Goal: Book appointment/travel/reservation

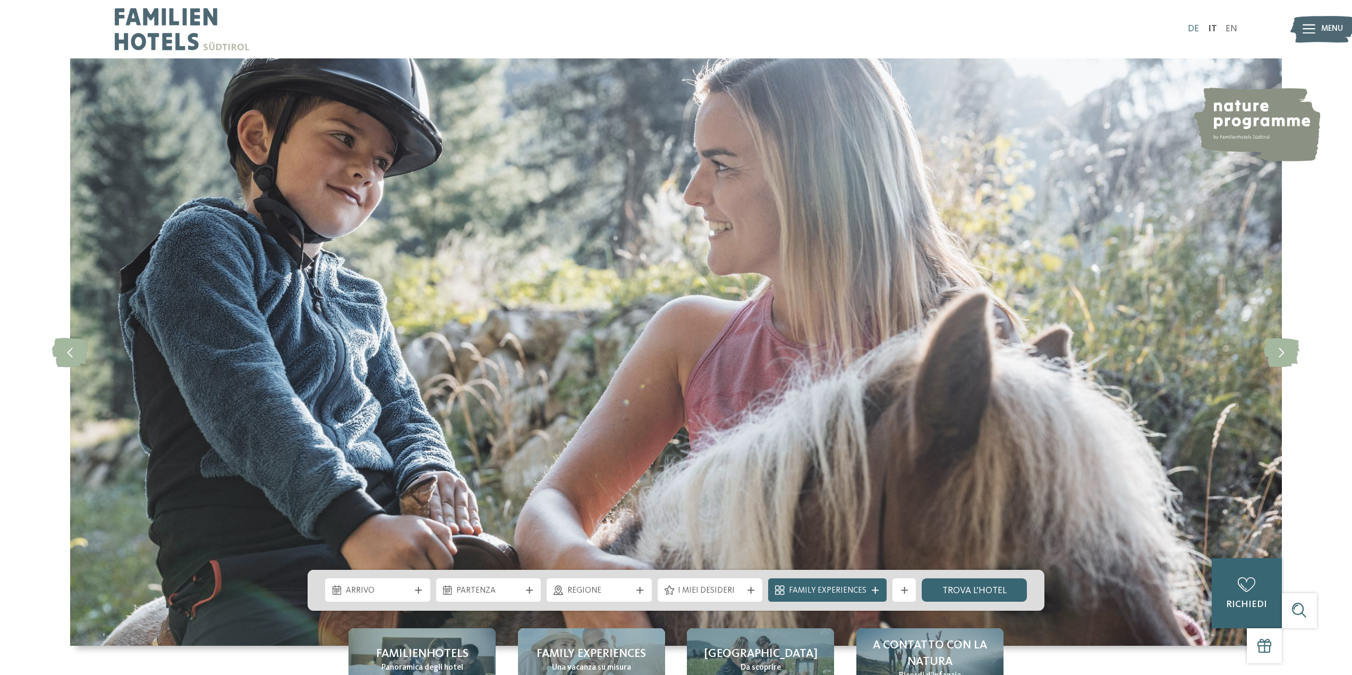
click at [1197, 27] on link "DE" at bounding box center [1193, 28] width 11 height 9
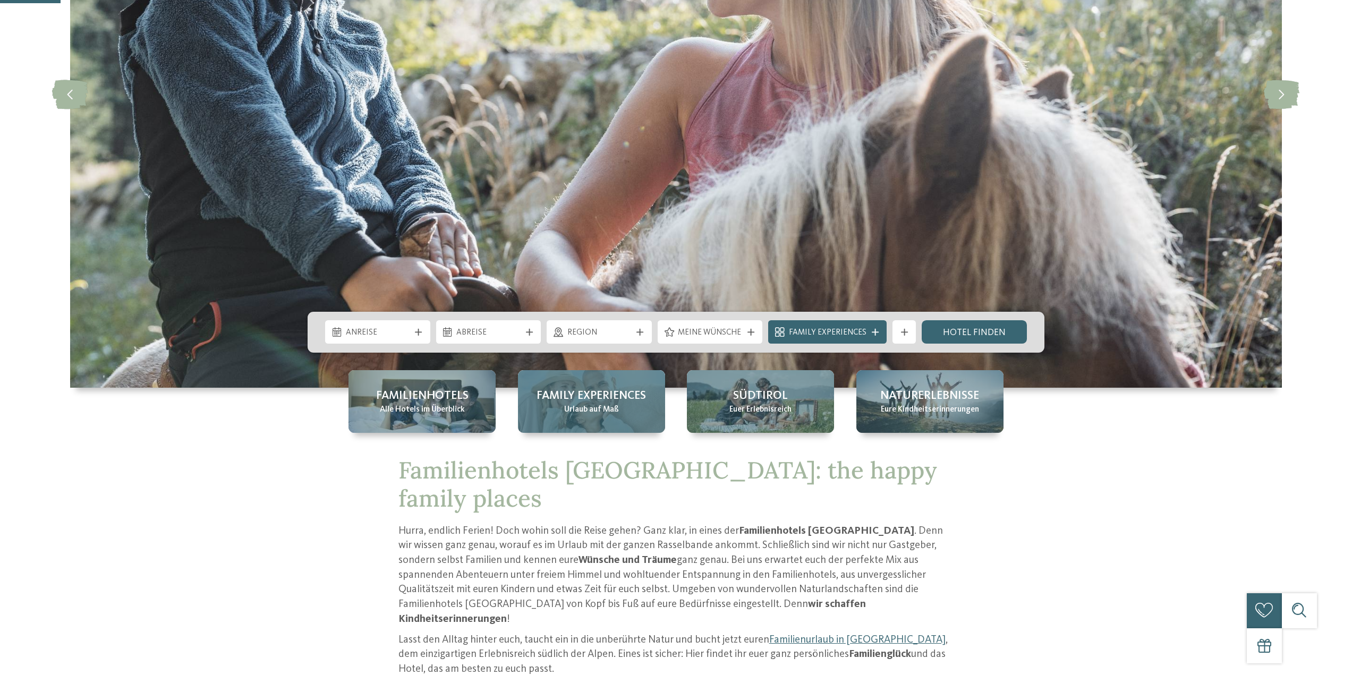
scroll to position [266, 0]
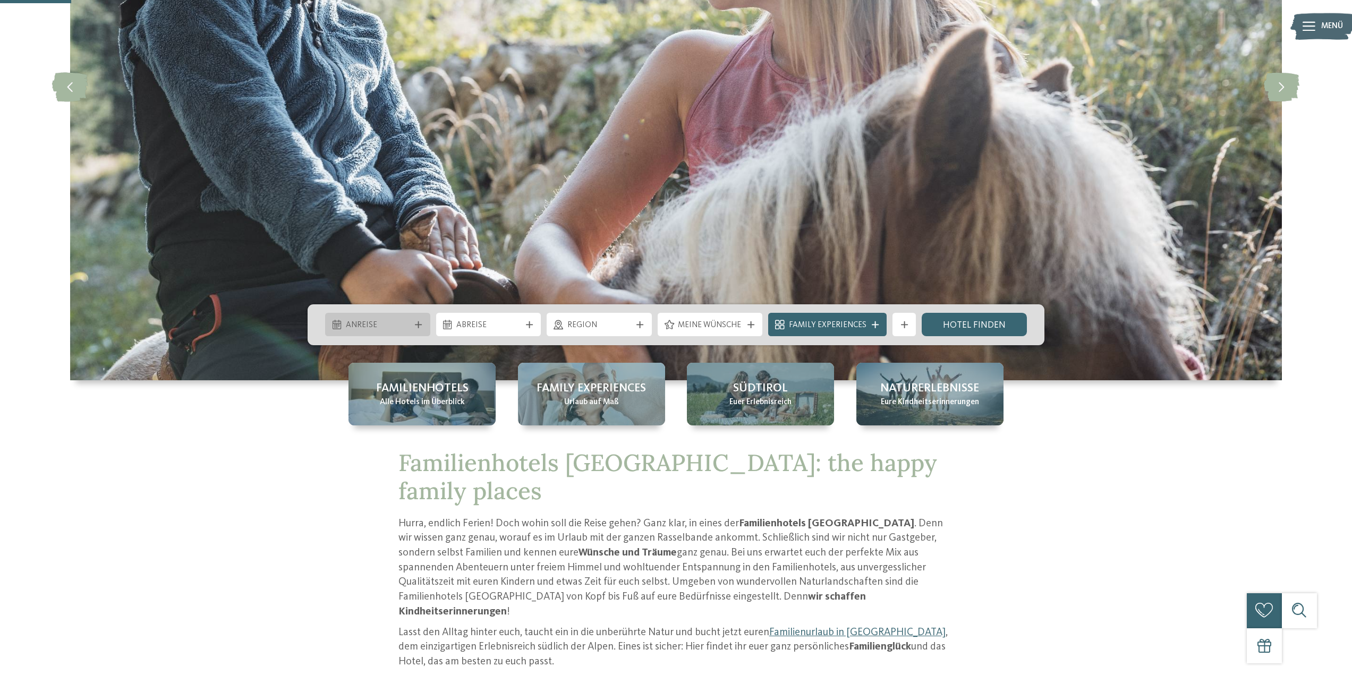
click at [409, 319] on div "Anreise" at bounding box center [378, 325] width 70 height 13
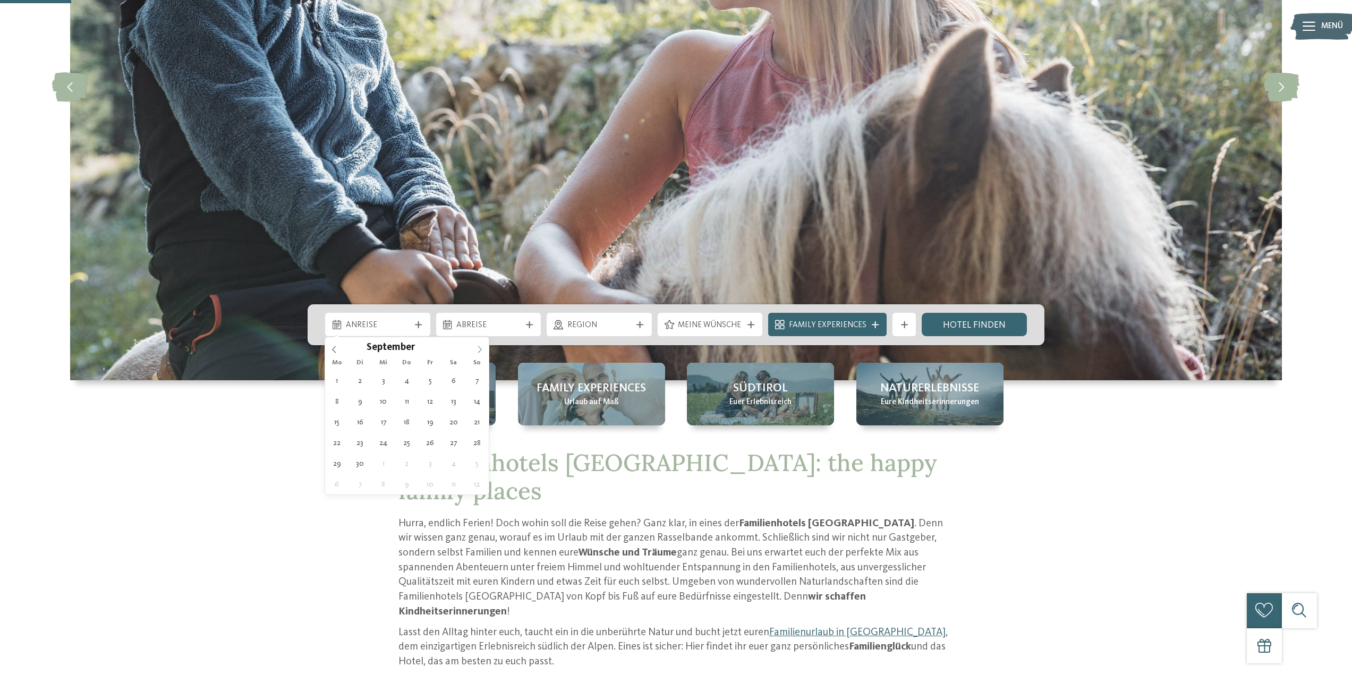
click at [482, 347] on icon at bounding box center [479, 349] width 7 height 7
type div "25.10.2025"
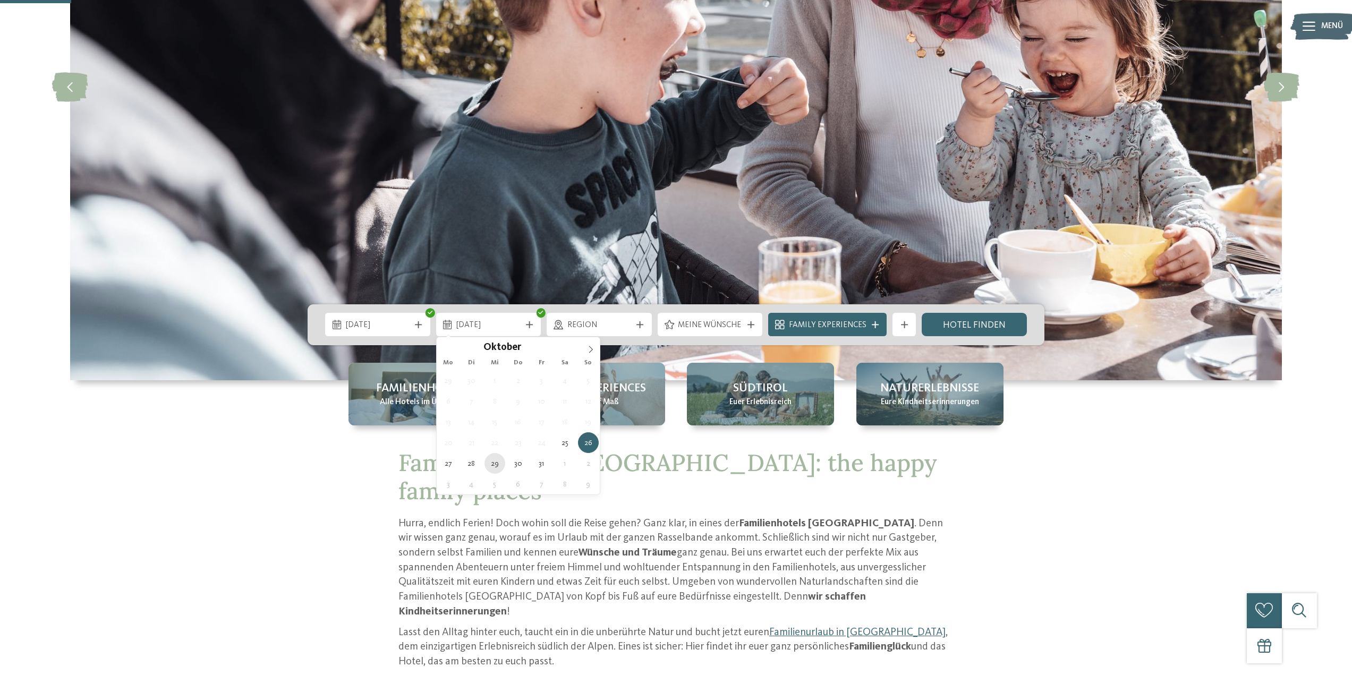
type div "29.10.2025"
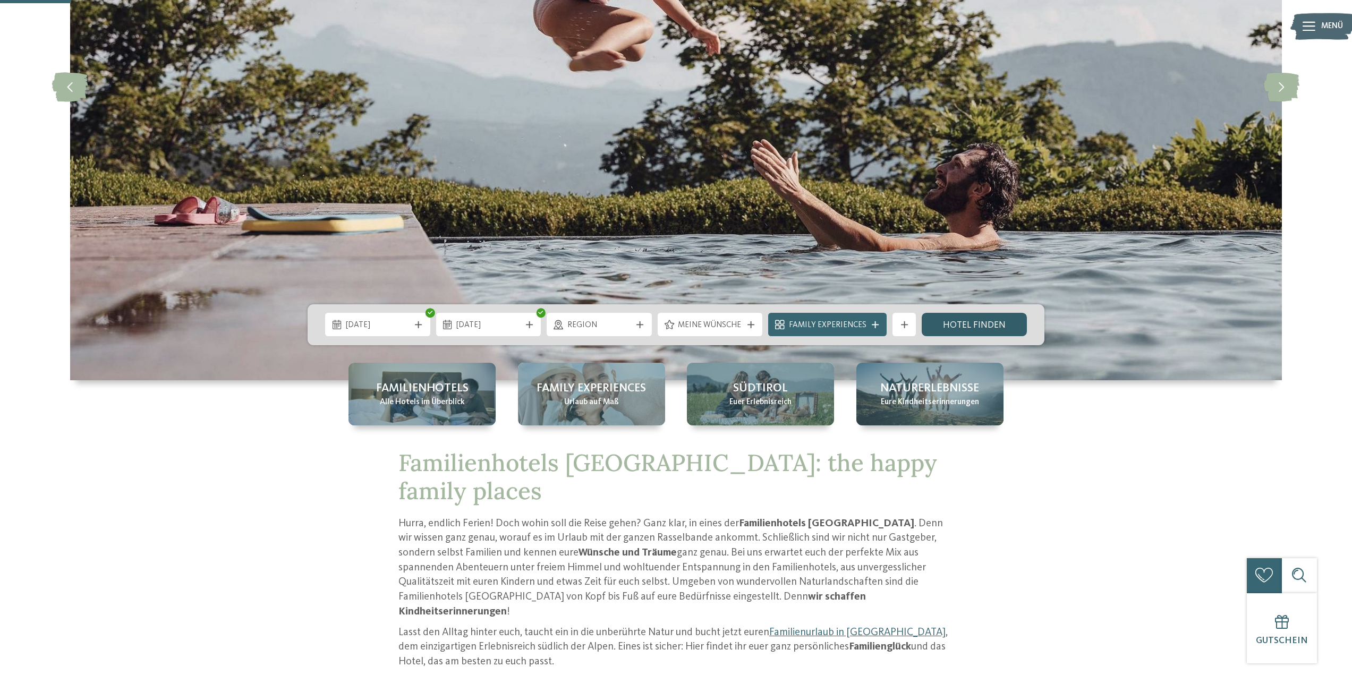
click at [957, 321] on link "Hotel finden" at bounding box center [974, 324] width 105 height 23
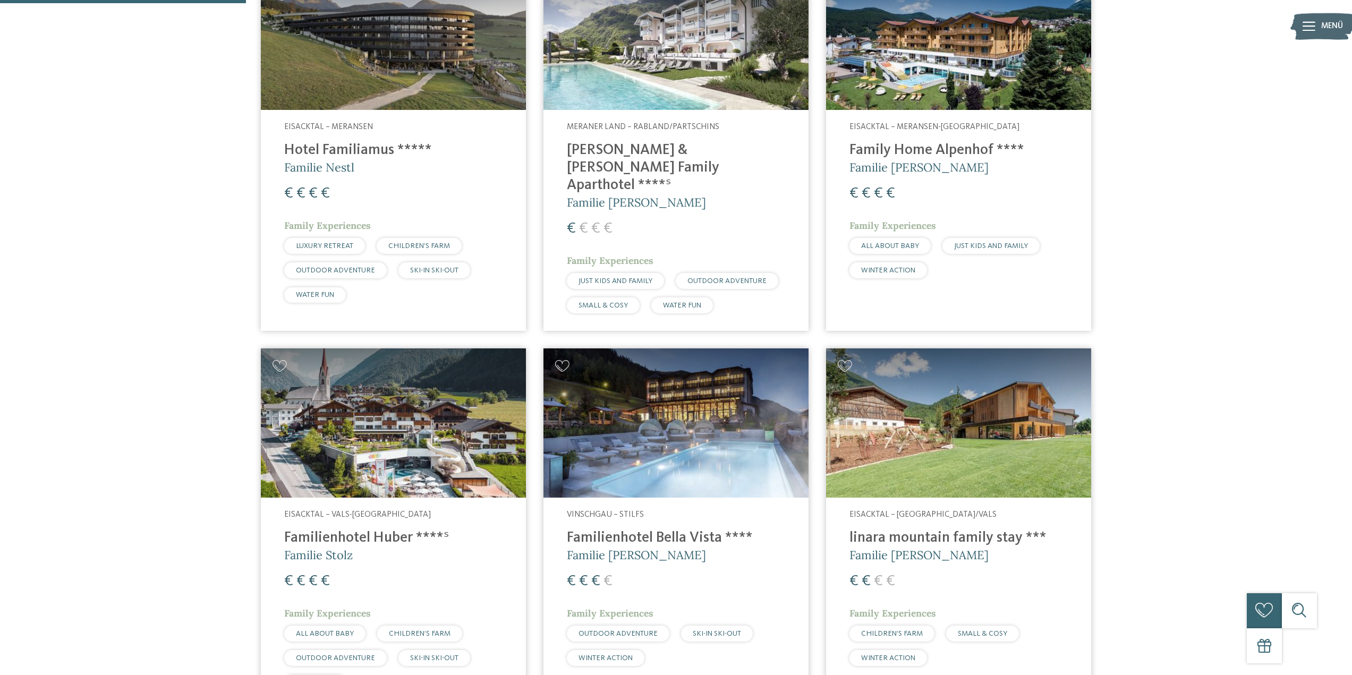
scroll to position [549, 0]
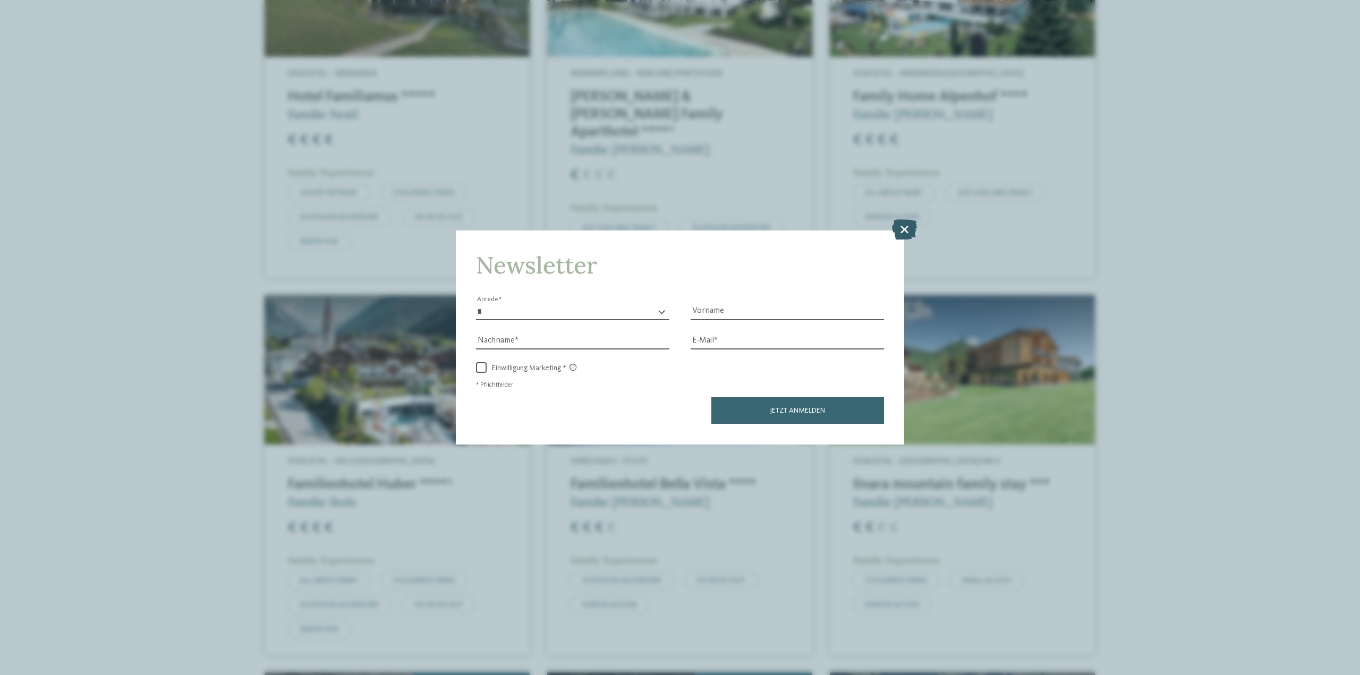
click at [899, 226] on icon at bounding box center [904, 229] width 25 height 20
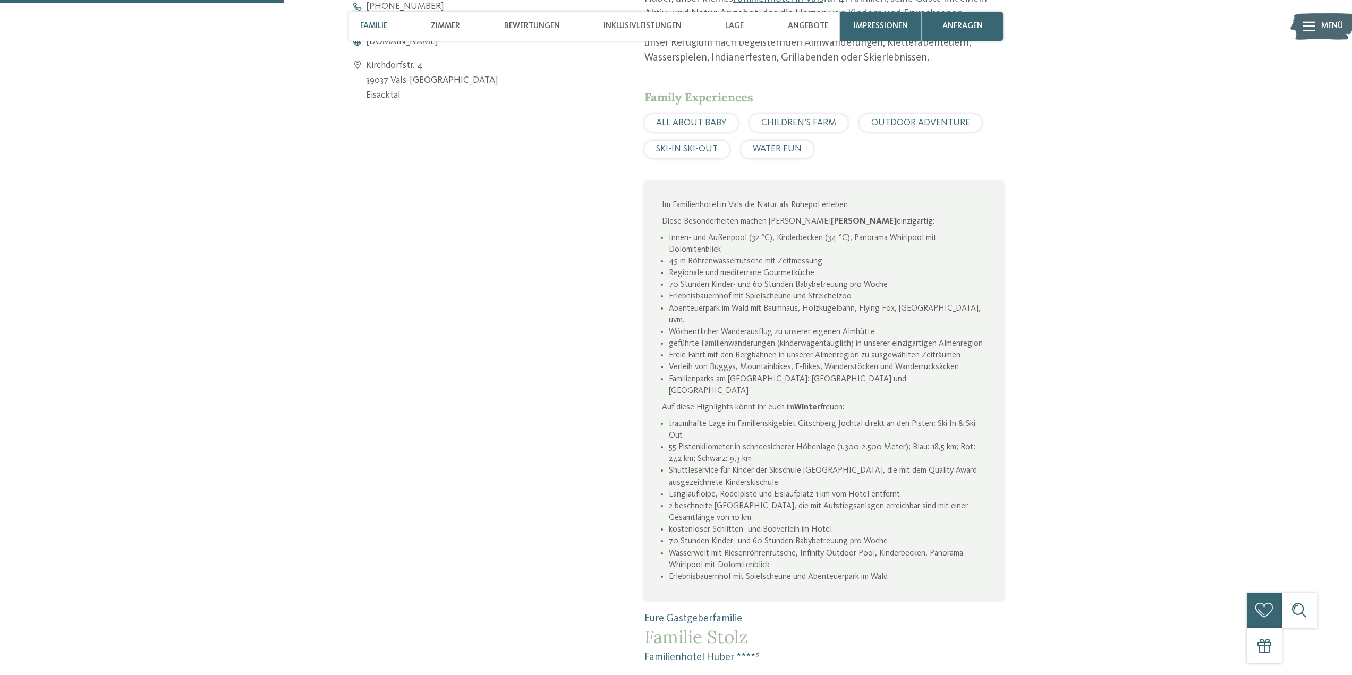
scroll to position [903, 0]
